Goal: Task Accomplishment & Management: Manage account settings

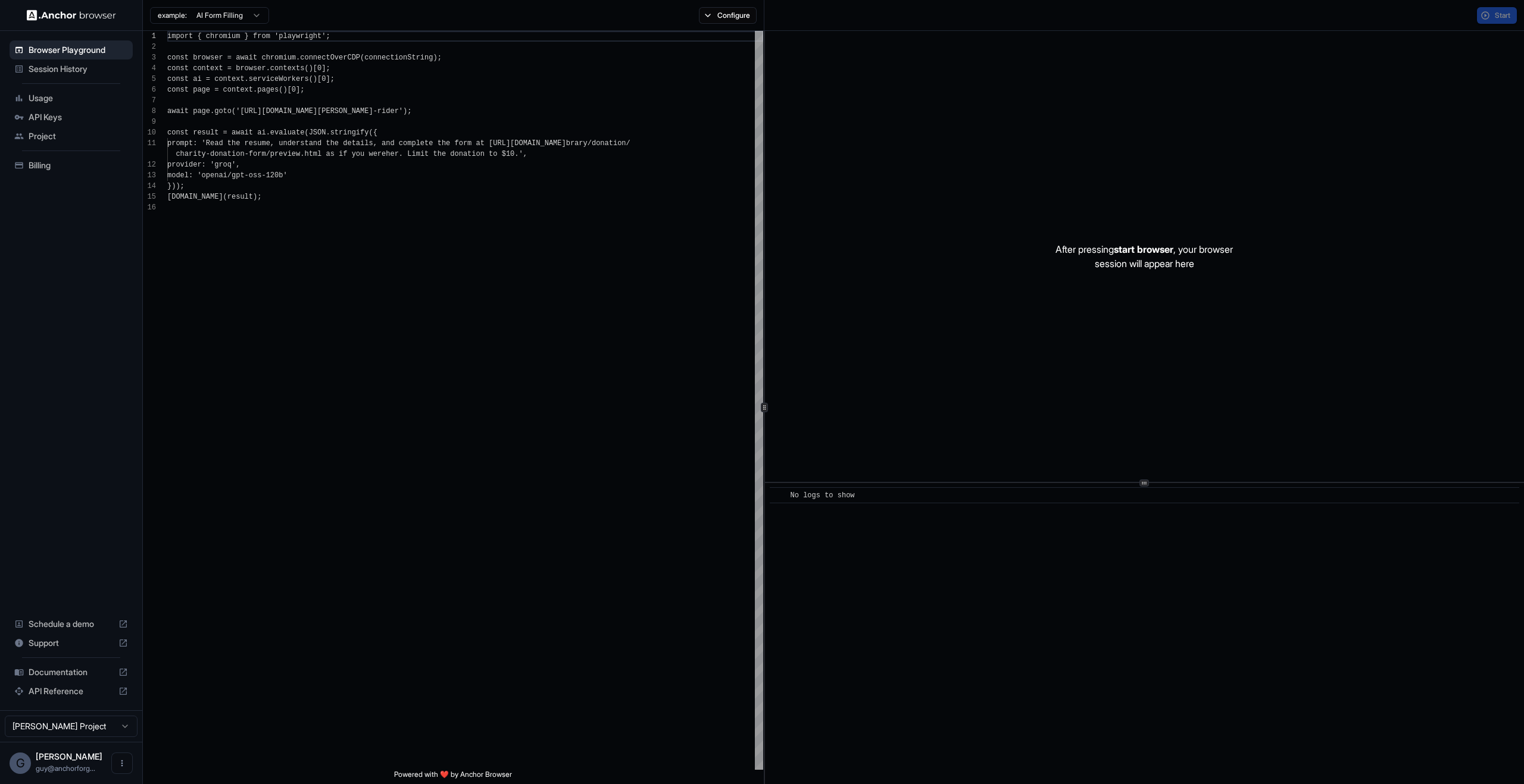
scroll to position [107, 0]
click at [78, 59] on div "Session History" at bounding box center [71, 69] width 123 height 19
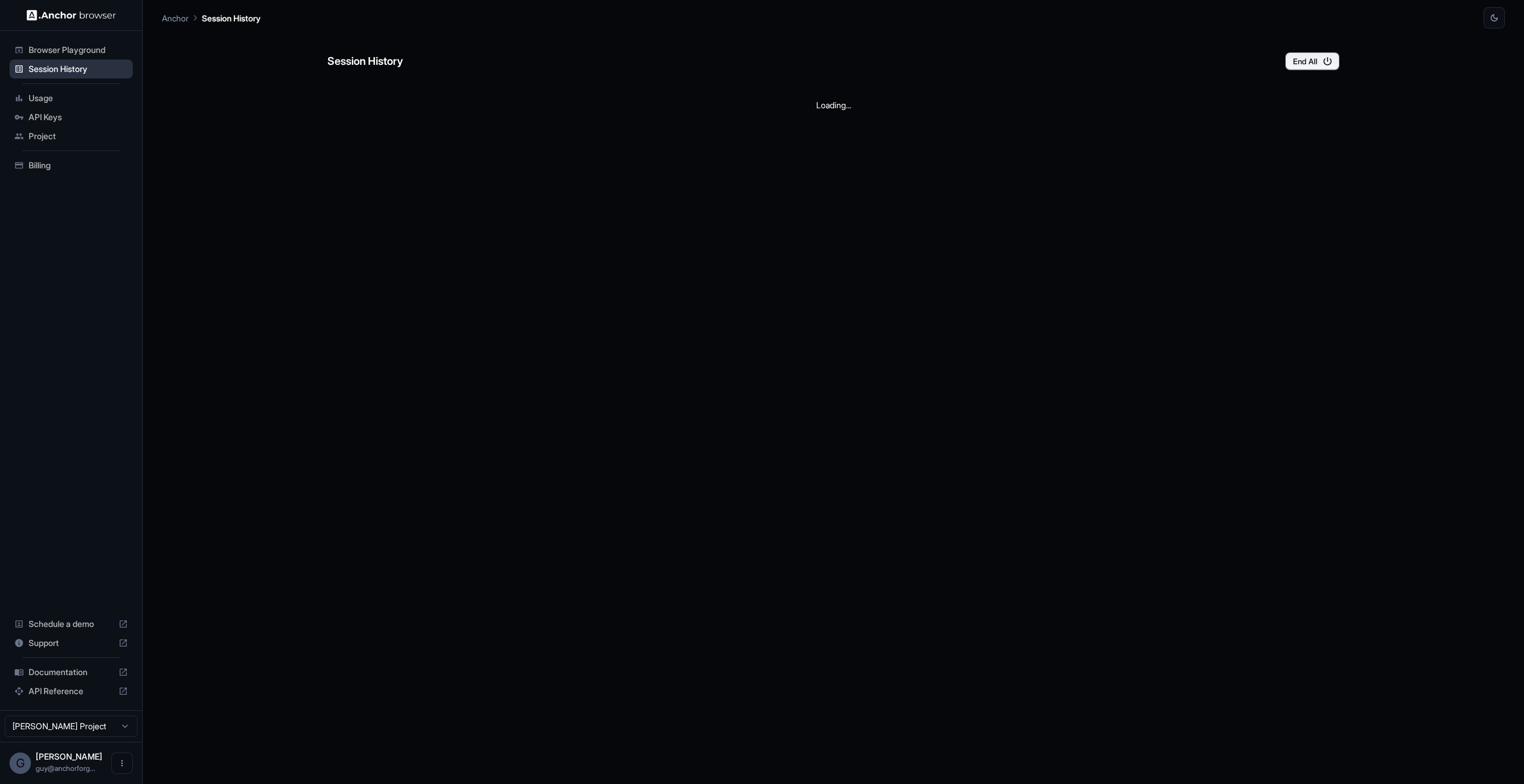
click at [75, 67] on span "Session History" at bounding box center [78, 69] width 100 height 12
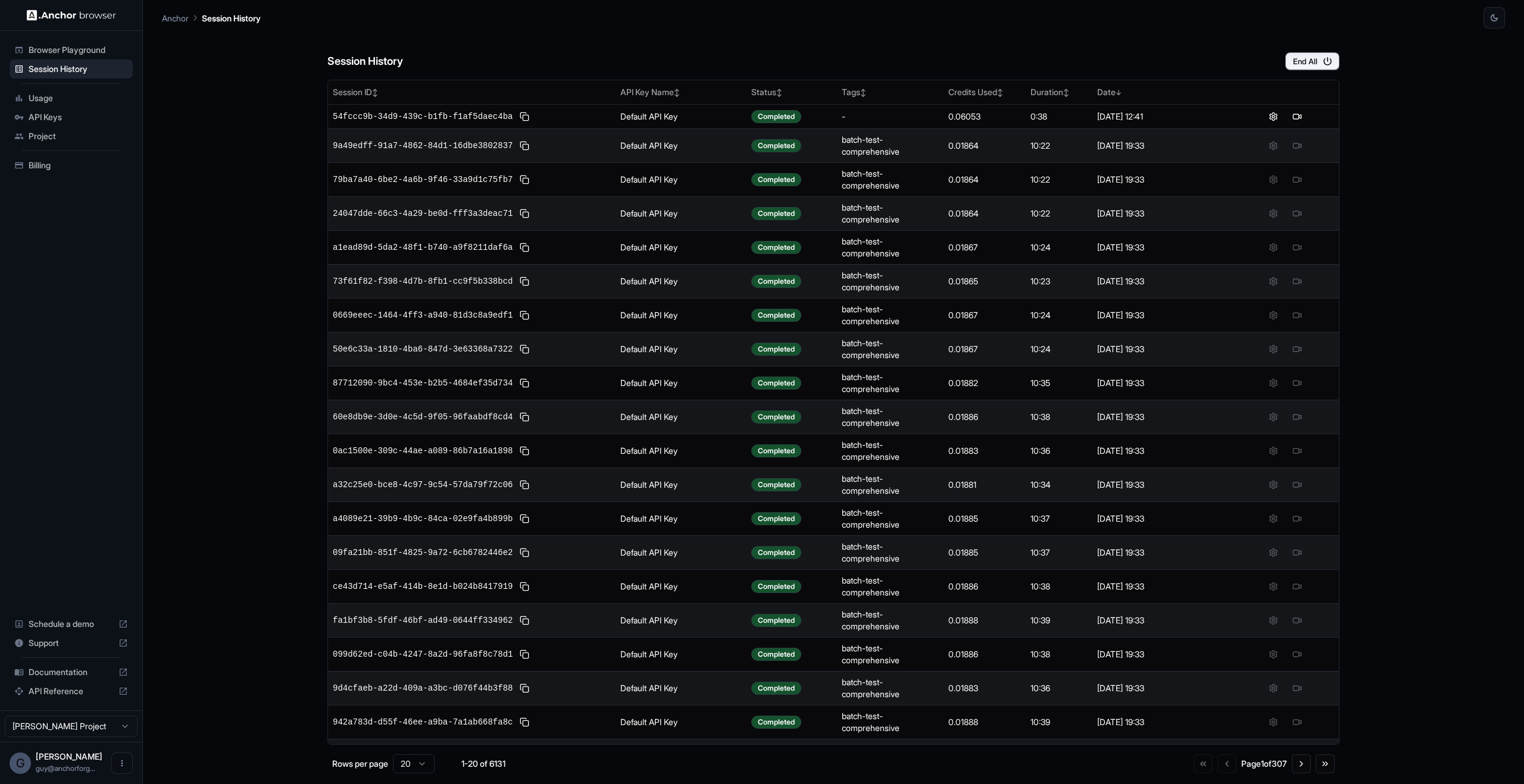
click at [68, 109] on div "API Keys" at bounding box center [71, 117] width 123 height 19
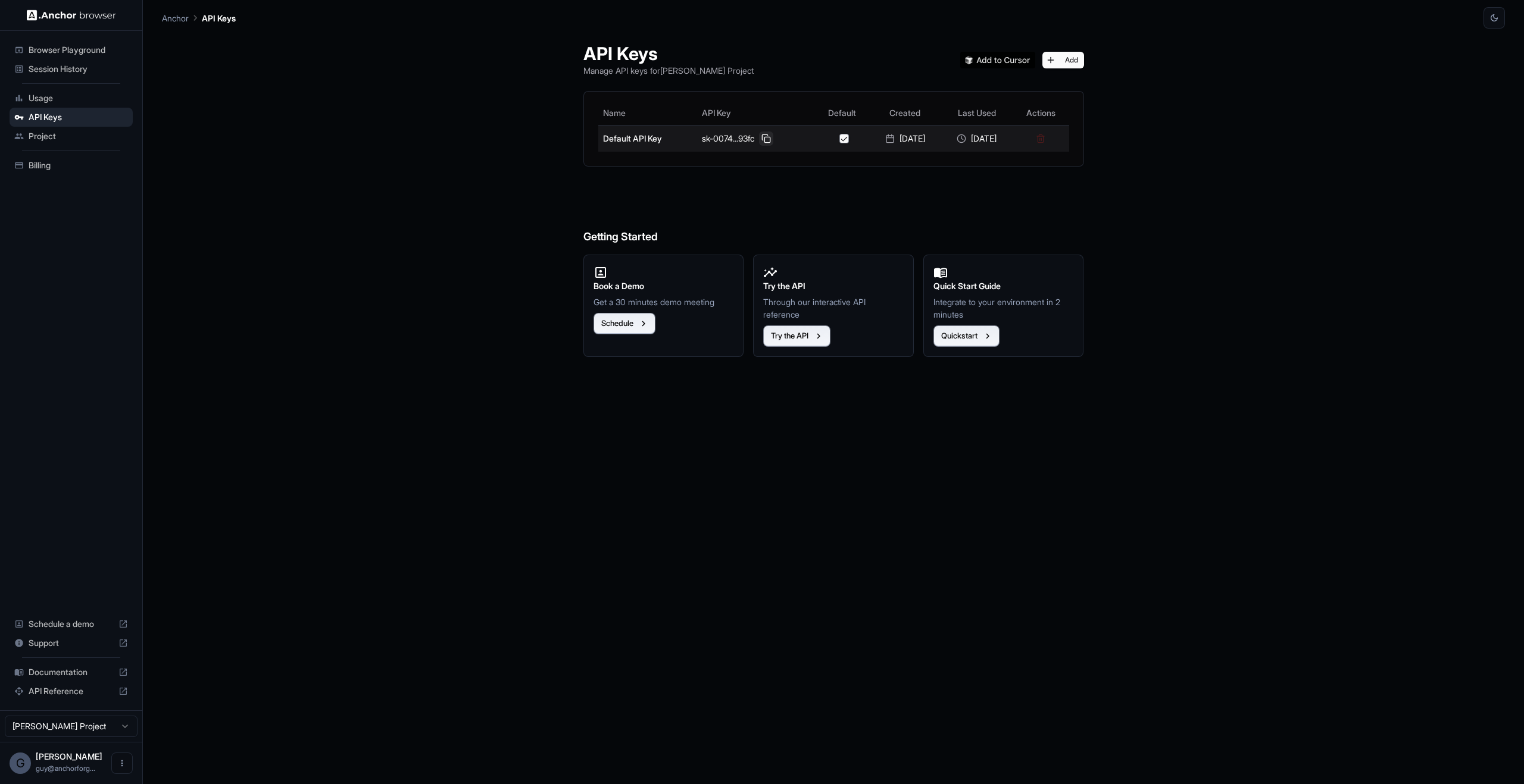
click at [766, 141] on button at bounding box center [766, 138] width 15 height 15
click at [54, 64] on span "Session History" at bounding box center [78, 69] width 100 height 12
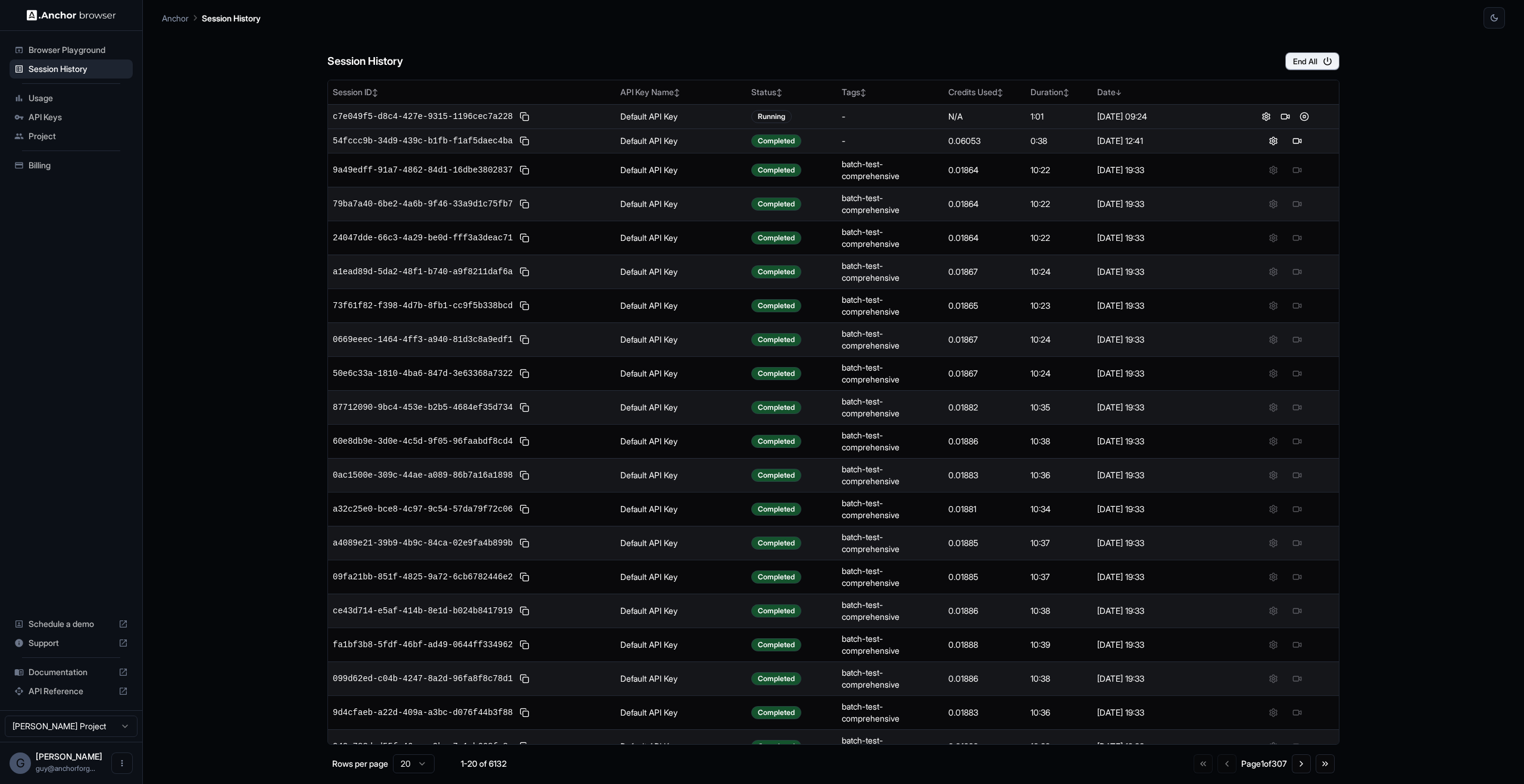
drag, startPoint x: 1297, startPoint y: 117, endPoint x: 1238, endPoint y: 112, distance: 59.2
click at [1186, 142] on tbody "c7e049f5-d8c4-427e-9315-1196cec7a228 Default API Key Running - N/A 1:01 [DATE] …" at bounding box center [834, 433] width 1011 height 659
click at [1280, 115] on button at bounding box center [1285, 117] width 15 height 15
